Goal: Task Accomplishment & Management: Manage account settings

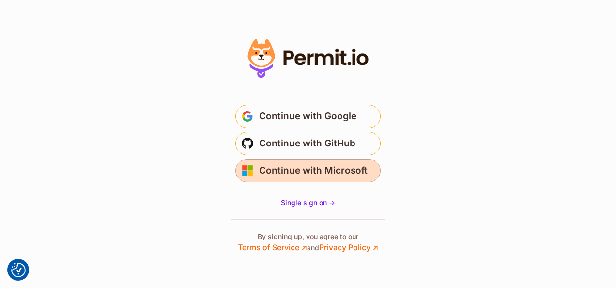
click at [313, 169] on span "Continue with Microsoft" at bounding box center [313, 171] width 109 height 16
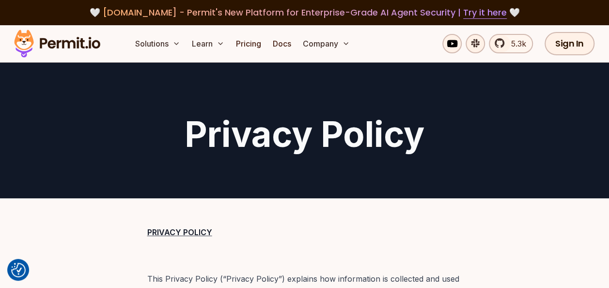
click at [394, 225] on p "PRIVACY POLICY" at bounding box center [304, 232] width 315 height 14
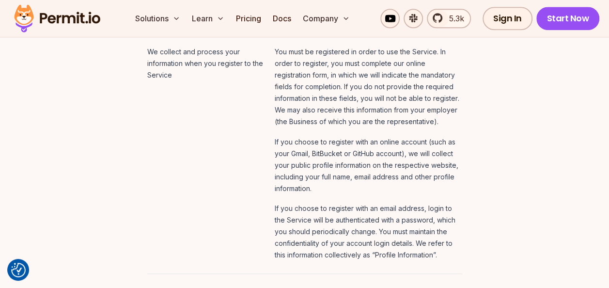
scroll to position [515, 0]
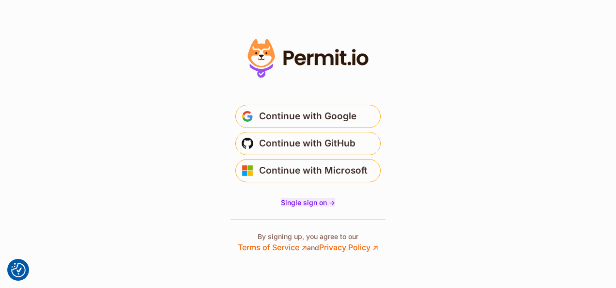
click at [310, 198] on span "Single sign on ->" at bounding box center [308, 202] width 54 height 8
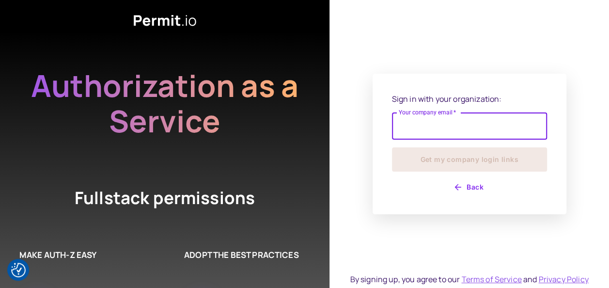
click at [419, 123] on input "Your company email   *" at bounding box center [469, 125] width 155 height 27
type input "**********"
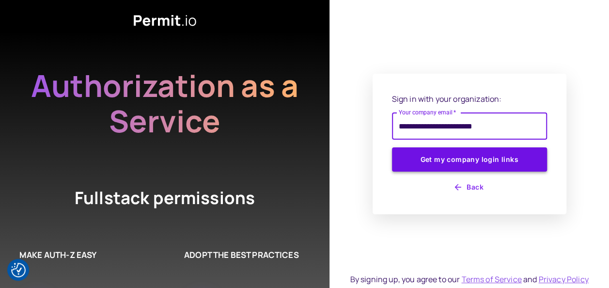
click at [442, 163] on button "Get my company login links" at bounding box center [469, 159] width 155 height 24
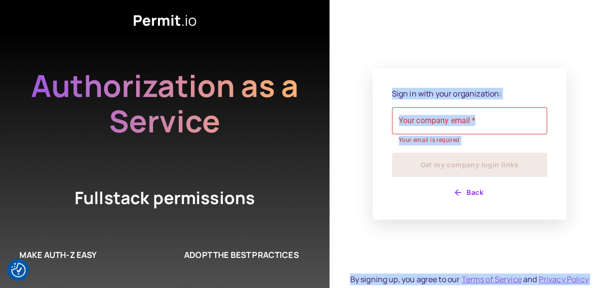
drag, startPoint x: 32, startPoint y: 76, endPoint x: 349, endPoint y: 31, distance: 320.0
click at [349, 31] on div "Sign in with your organization: Your company email   * Your company email   * Y…" at bounding box center [304, 144] width 609 height 288
click at [576, 209] on div "Sign in with your organization: Your company email   * Your company email   * Y…" at bounding box center [469, 144] width 280 height 288
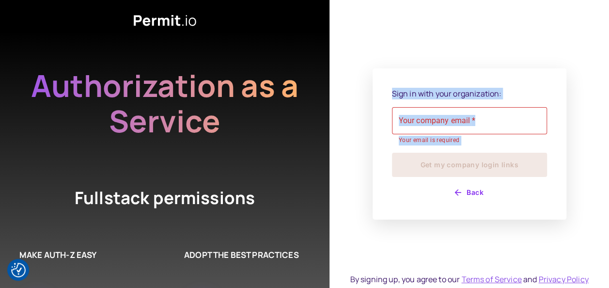
drag, startPoint x: 594, startPoint y: 280, endPoint x: 388, endPoint y: 91, distance: 279.8
click at [388, 91] on div "Sign in with your organization: Your company email   * Your company email   * Y…" at bounding box center [469, 144] width 280 height 288
copy div "Sign in with your organization: Your company email   * Your company email   * Y…"
click at [462, 56] on div "Sign in with your organization: Your company email   * Your company email   * Y…" at bounding box center [469, 144] width 280 height 288
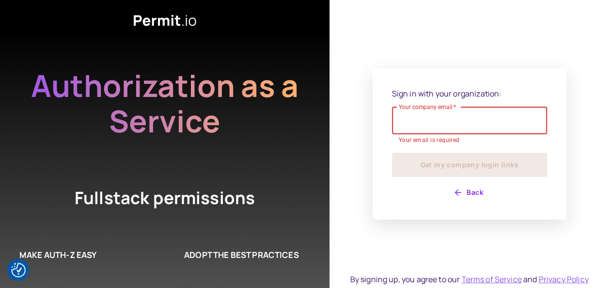
click at [437, 126] on input "Your company email   *" at bounding box center [469, 120] width 155 height 27
type input "**********"
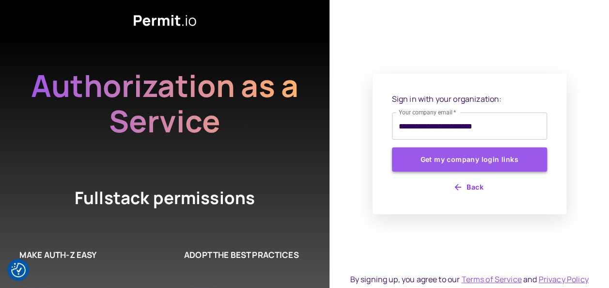
click at [445, 156] on button "Get my company login links" at bounding box center [469, 159] width 155 height 24
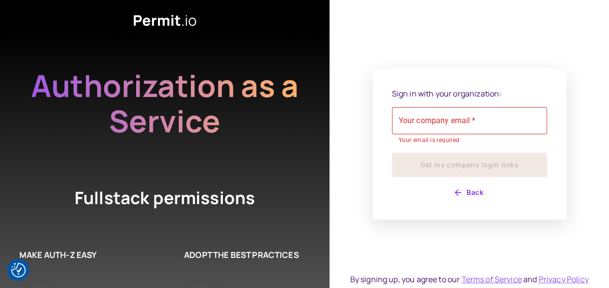
click at [133, 241] on div "MAKE AUTH-Z EASY Enable multi-tenancy, RBAC, ABAC, and more in a snap" at bounding box center [82, 284] width 165 height 111
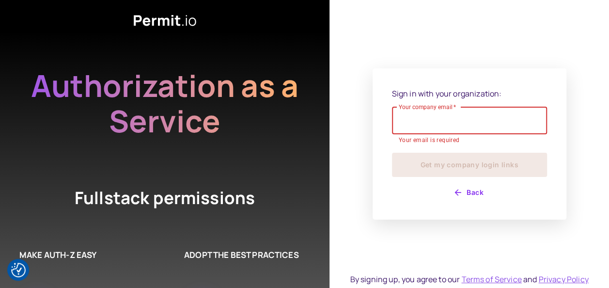
click at [449, 116] on input "Your company email   *" at bounding box center [469, 120] width 155 height 27
type input "**********"
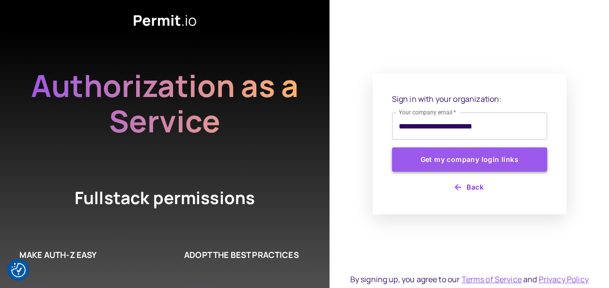
click at [453, 157] on button "Get my company login links" at bounding box center [469, 159] width 155 height 24
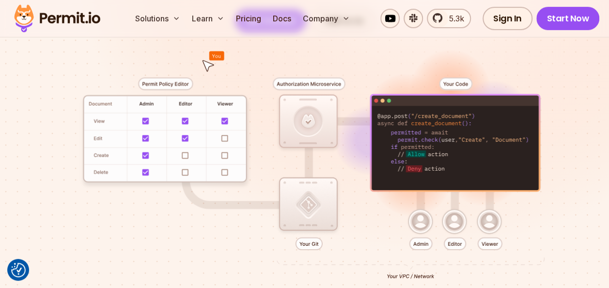
scroll to position [198, 0]
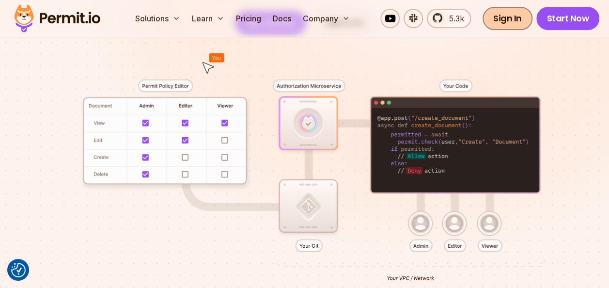
click at [505, 21] on link "Sign In" at bounding box center [507, 18] width 50 height 23
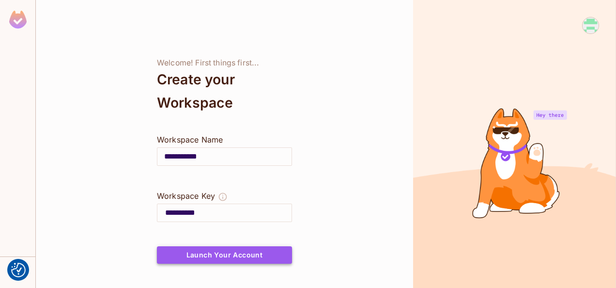
click at [263, 256] on button "Launch Your Account" at bounding box center [224, 254] width 135 height 17
